Goal: Register for event/course

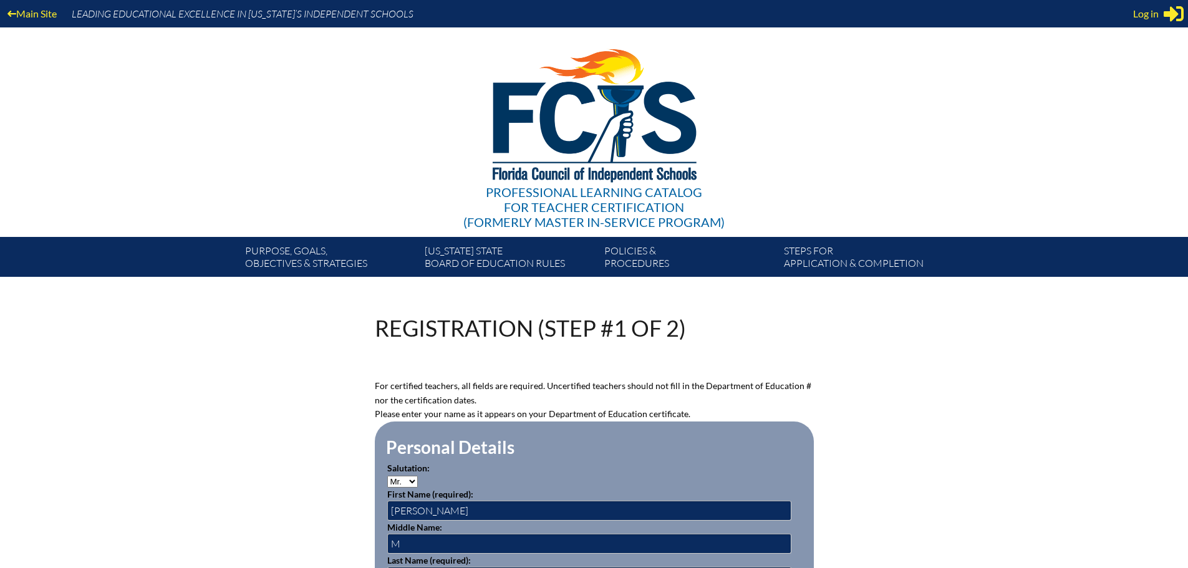
select select "2028"
select select"]"] "15131"
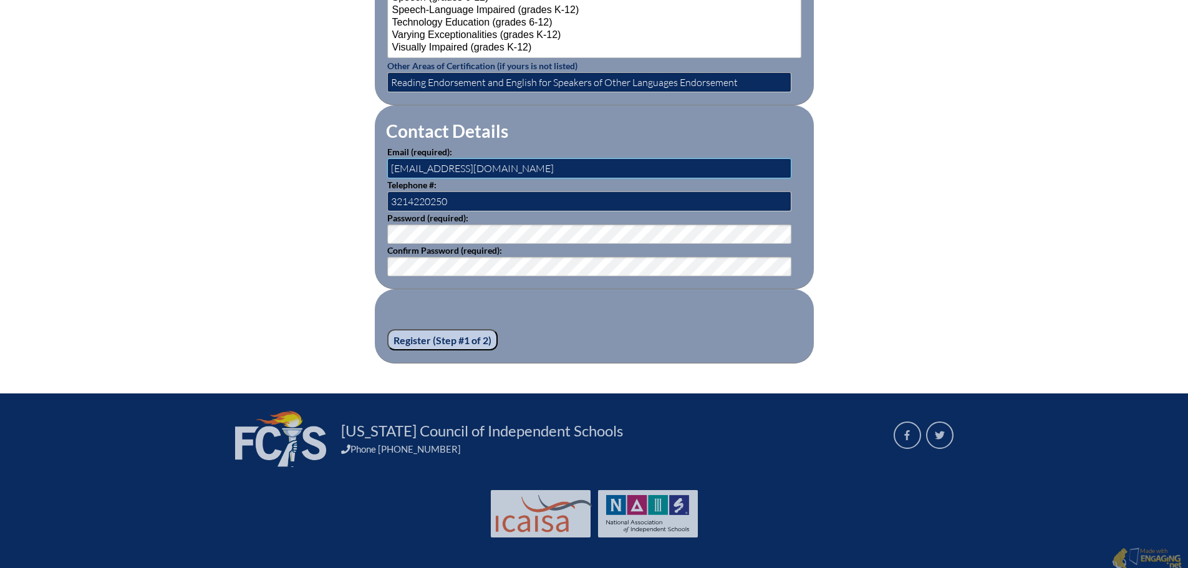
drag, startPoint x: 520, startPoint y: 163, endPoint x: 367, endPoint y: 173, distance: 153.1
drag, startPoint x: 505, startPoint y: 195, endPoint x: 377, endPoint y: 191, distance: 128.5
click at [377, 191] on fieldset "Contact Details Email (required): [EMAIL_ADDRESS][DOMAIN_NAME] Telephone #: [EM…" at bounding box center [594, 197] width 439 height 184
type input "3214220250"
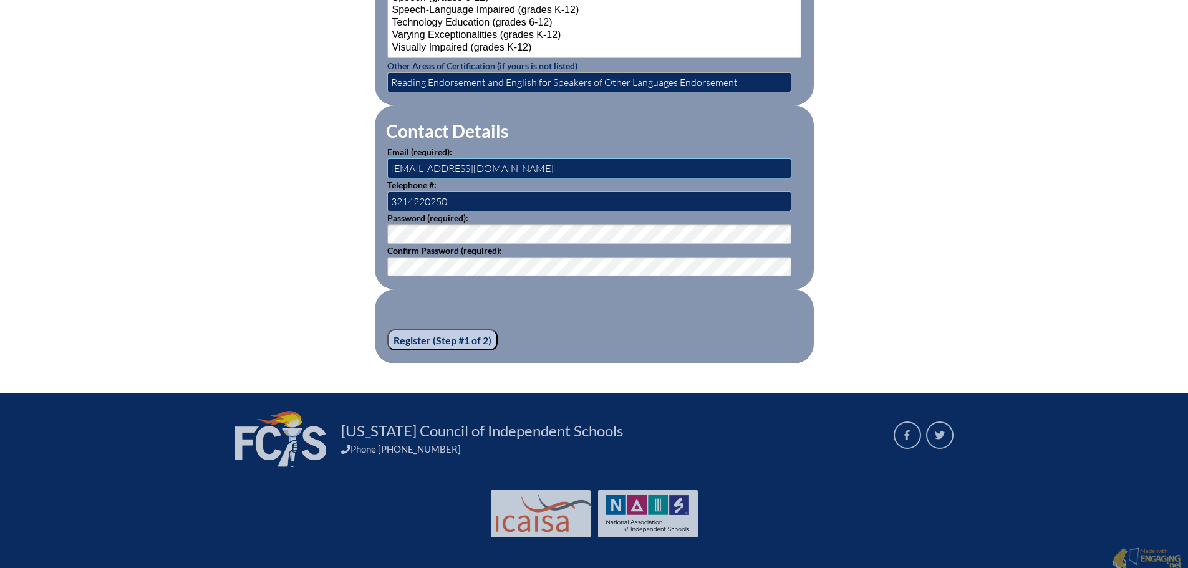
click at [521, 163] on input "[EMAIL_ADDRESS][DOMAIN_NAME]" at bounding box center [589, 168] width 404 height 20
drag, startPoint x: 435, startPoint y: 165, endPoint x: 362, endPoint y: 172, distance: 74.0
drag, startPoint x: 423, startPoint y: 165, endPoint x: 386, endPoint y: 164, distance: 36.8
click at [386, 164] on fieldset "Contact Details Email (required): [EMAIL_ADDRESS][DOMAIN_NAME] Telephone #: [PH…" at bounding box center [594, 197] width 439 height 184
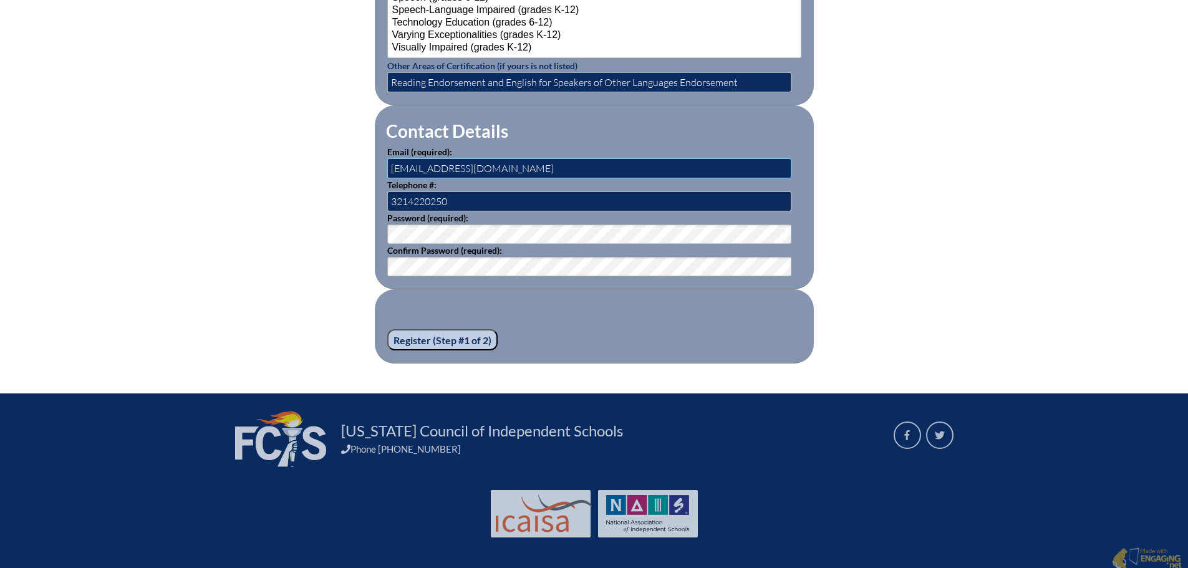
type input "[EMAIL_ADDRESS][DOMAIN_NAME]"
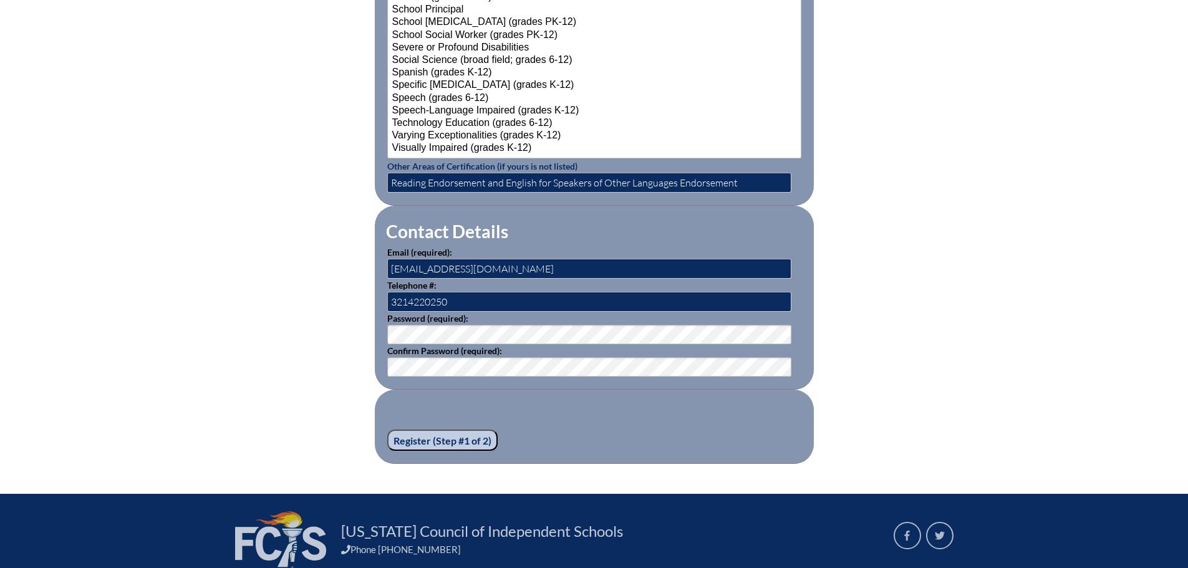
scroll to position [1657, 0]
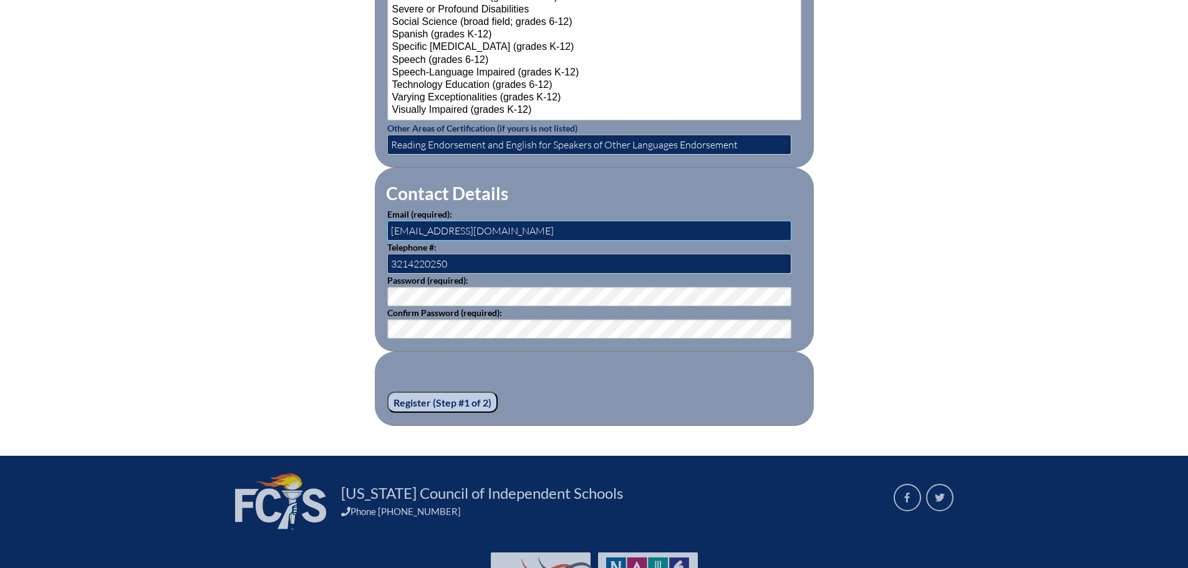
drag, startPoint x: 513, startPoint y: 226, endPoint x: 371, endPoint y: 227, distance: 142.8
click at [400, 225] on input "text" at bounding box center [589, 231] width 404 height 20
paste input "[EMAIL_ADDRESS][DOMAIN_NAME]"
type input "[EMAIL_ADDRESS][DOMAIN_NAME]"
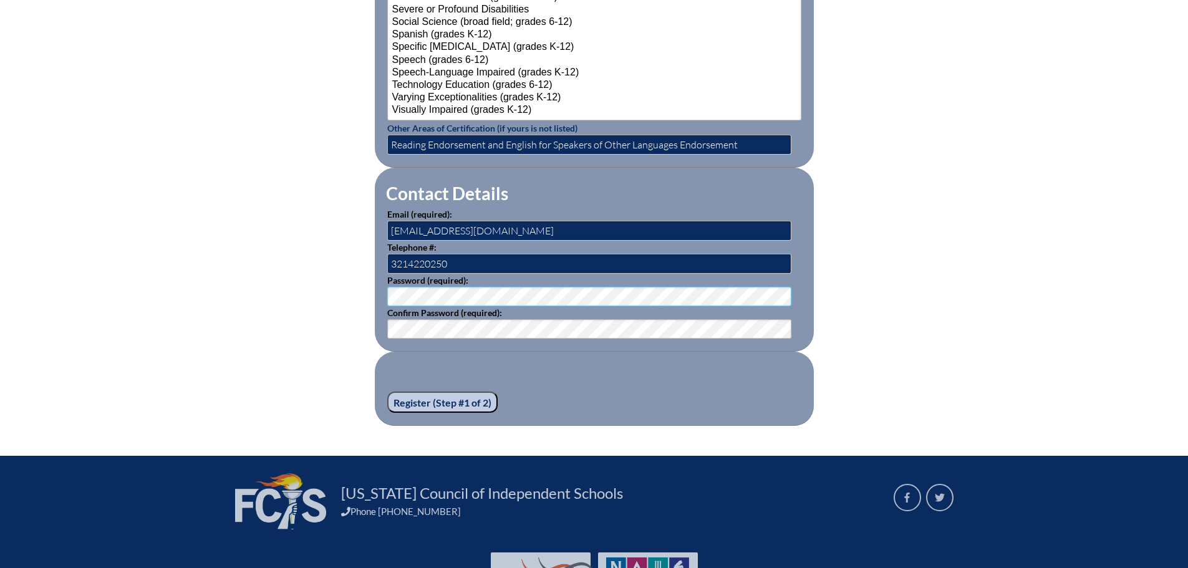
click at [382, 289] on fieldset "Contact Details Email (required): [EMAIL_ADDRESS][DOMAIN_NAME] Telephone #: [PH…" at bounding box center [594, 260] width 439 height 184
click at [384, 320] on fieldset "Contact Details Email (required): [EMAIL_ADDRESS][DOMAIN_NAME] Telephone #: [PH…" at bounding box center [594, 260] width 439 height 184
click at [426, 399] on input "Register (Step #1 of 2)" at bounding box center [442, 402] width 110 height 21
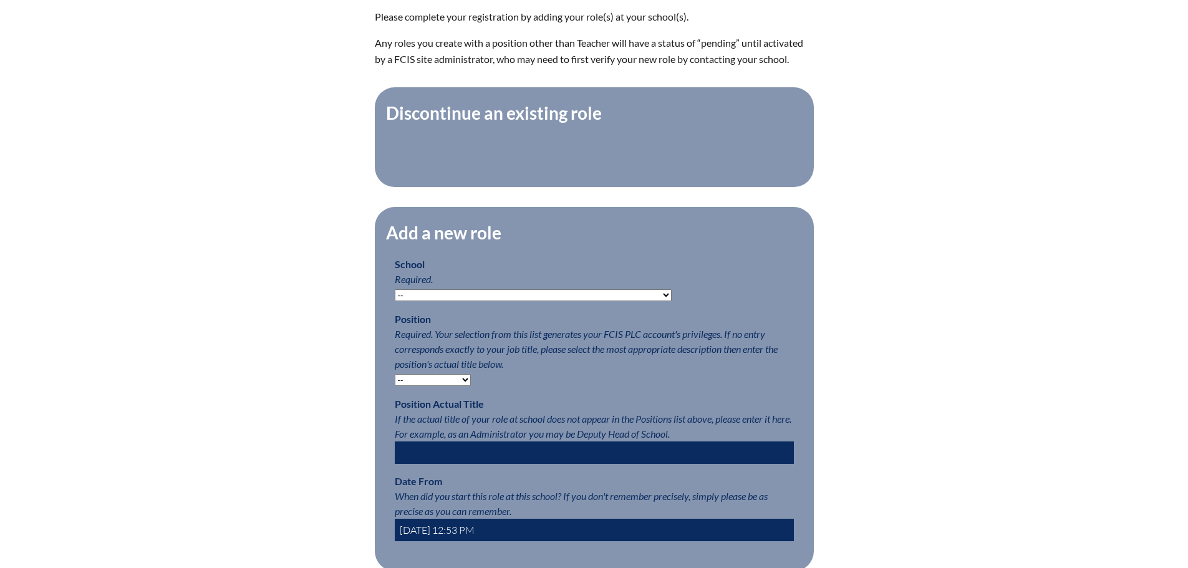
scroll to position [499, 0]
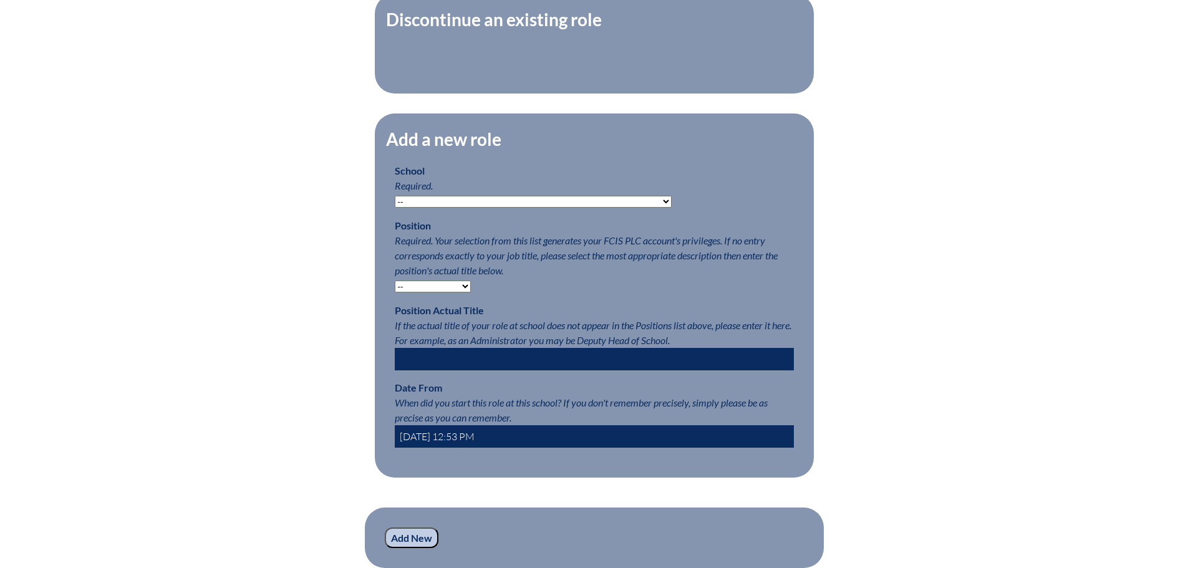
click at [598, 206] on select "-- [MEDICAL_DATA] Inspired Academy Academy at [GEOGRAPHIC_DATA] Academy at the …" at bounding box center [533, 202] width 277 height 12
select select "20286"
click at [395, 202] on select "-- Autism Inspired Academy Academy at Ocean Reef Academy at the Lakes Academy P…" at bounding box center [533, 202] width 277 height 12
click at [465, 288] on select "-- Teacher PLC Coordinator Head of School Administrator" at bounding box center [433, 287] width 76 height 12
select select "15563"
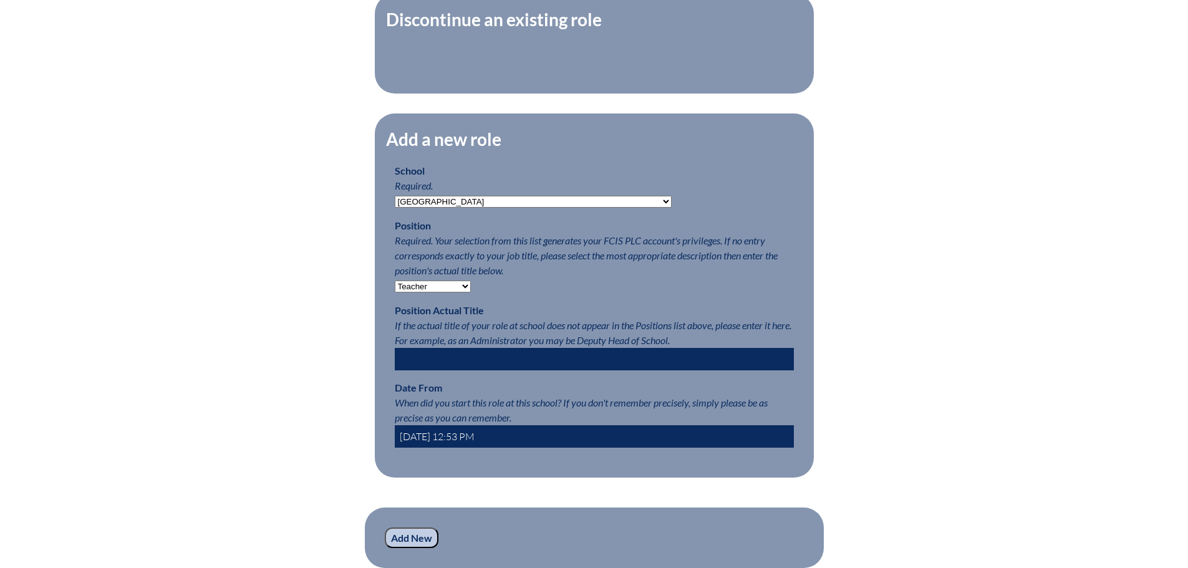
click at [395, 287] on select "-- Teacher PLC Coordinator Head of School Administrator" at bounding box center [433, 287] width 76 height 12
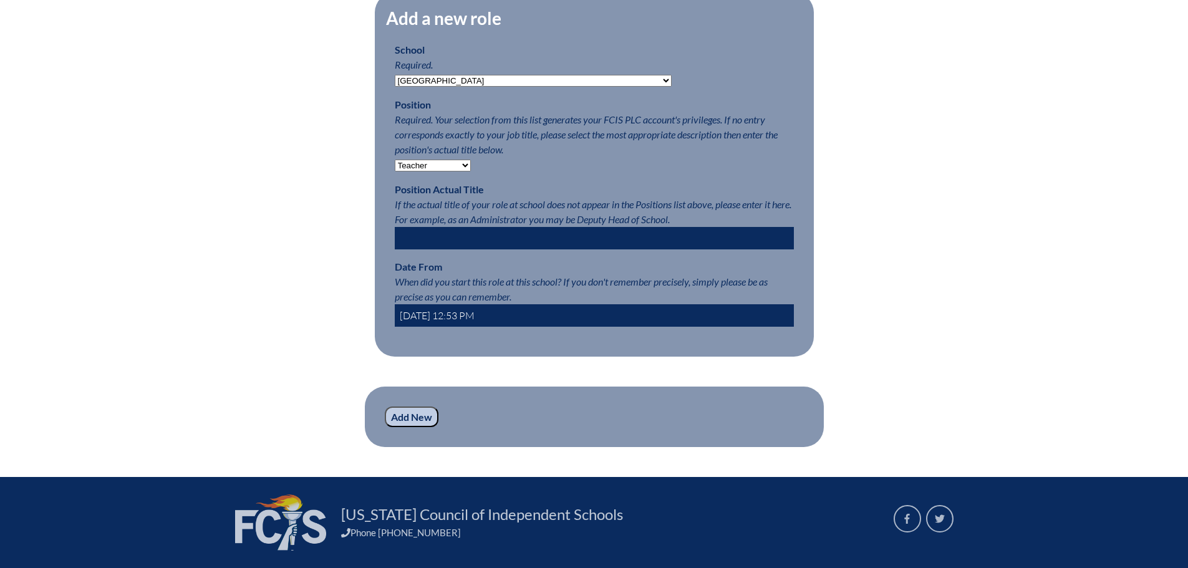
scroll to position [725, 0]
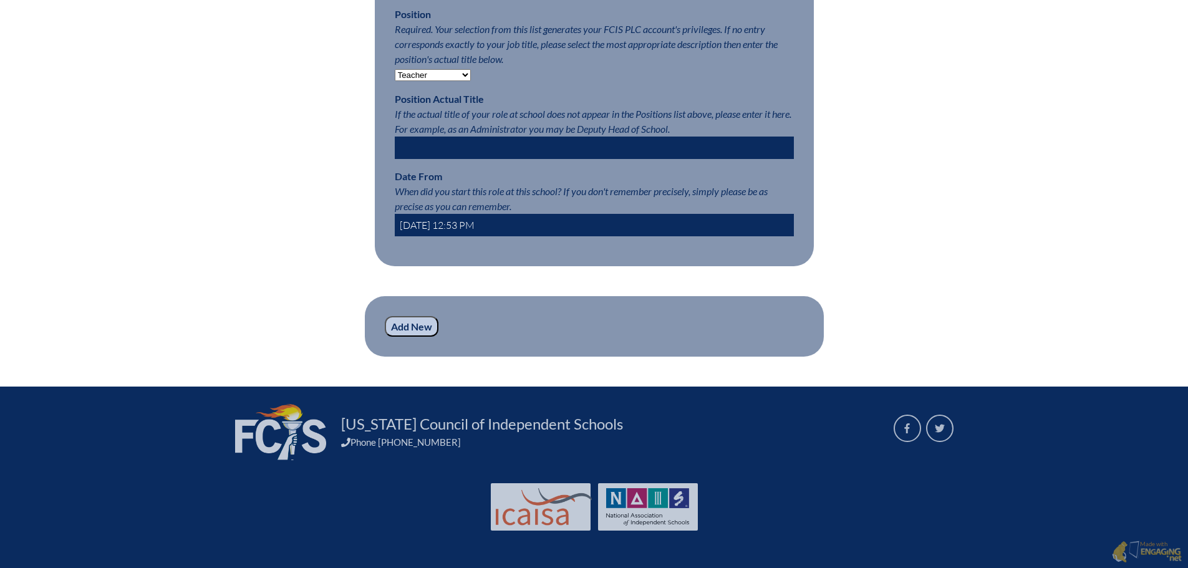
click at [410, 324] on input "Add New" at bounding box center [412, 326] width 54 height 21
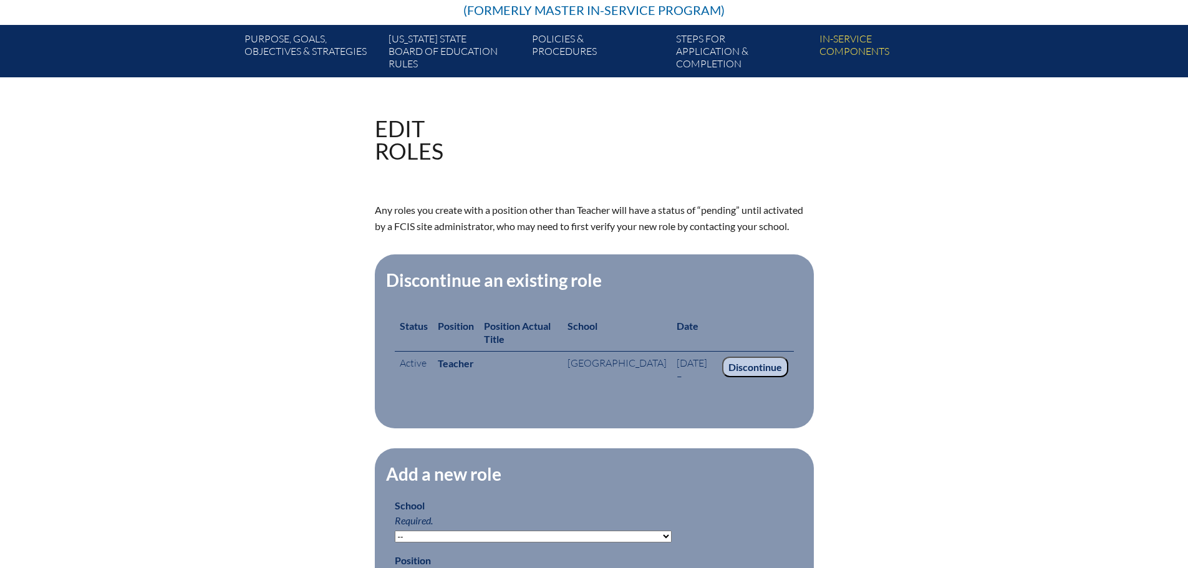
scroll to position [187, 0]
